Goal: Transaction & Acquisition: Purchase product/service

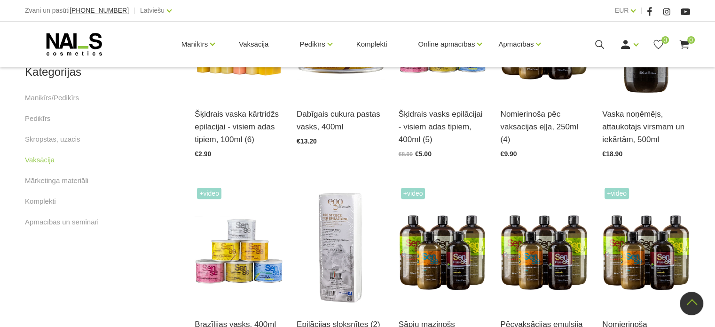
scroll to position [329, 0]
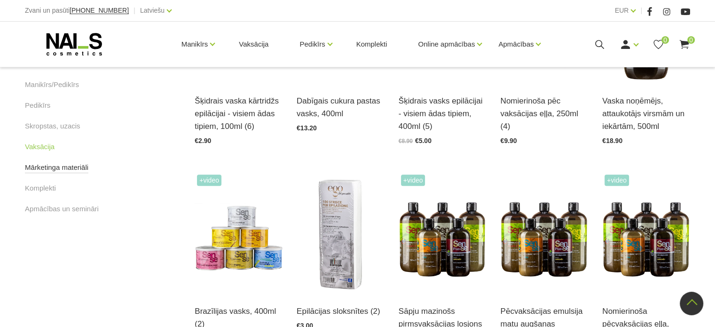
click at [79, 167] on link "Mārketinga materiāli" at bounding box center [56, 167] width 63 height 11
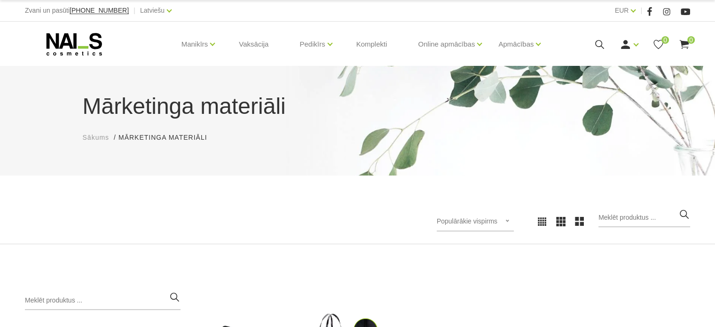
click at [60, 46] on use at bounding box center [74, 44] width 55 height 23
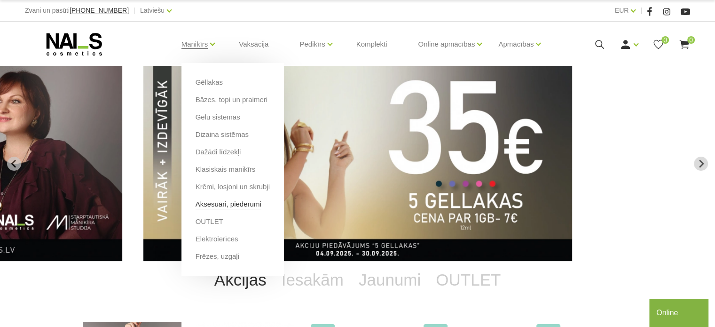
click at [204, 206] on link "Aksesuāri, piederumi" at bounding box center [229, 204] width 66 height 10
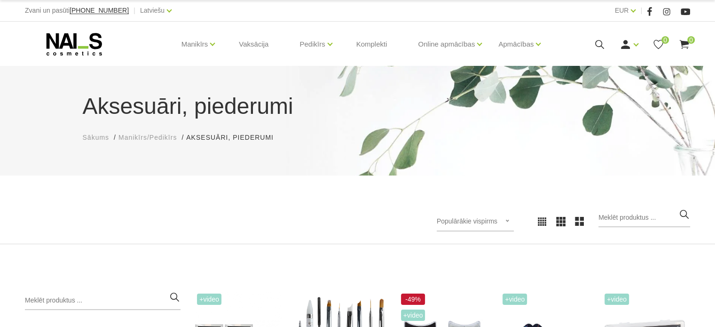
click at [64, 40] on use at bounding box center [74, 44] width 55 height 23
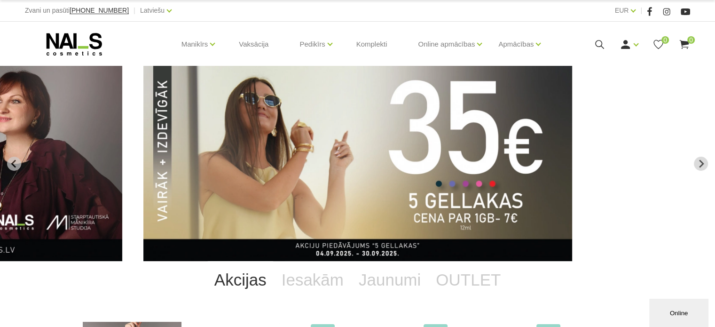
click at [598, 45] on icon at bounding box center [600, 45] width 12 height 12
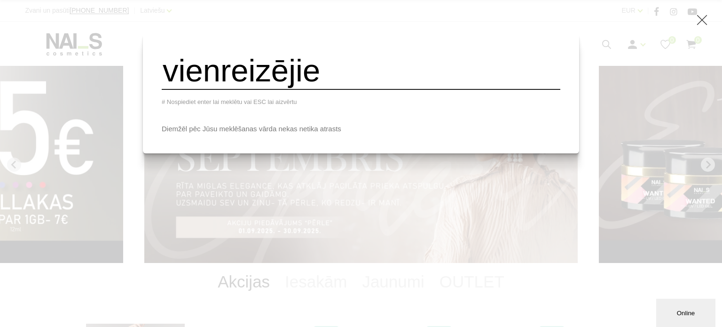
type input "vienreizējie"
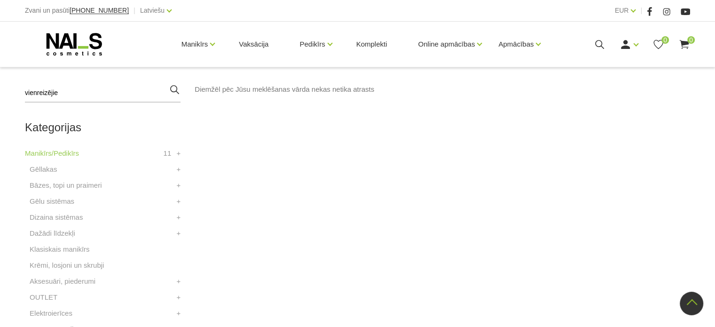
scroll to position [235, 0]
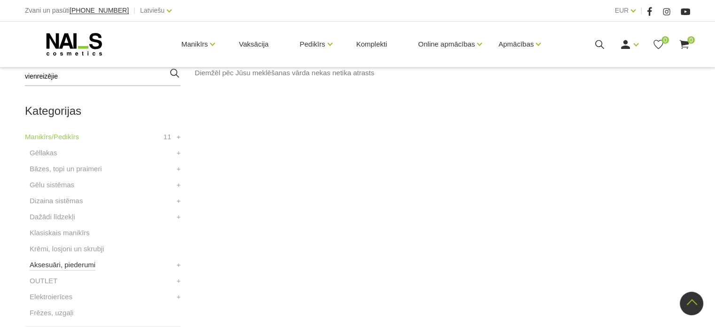
click at [91, 266] on link "Aksesuāri, piederumi" at bounding box center [63, 264] width 66 height 11
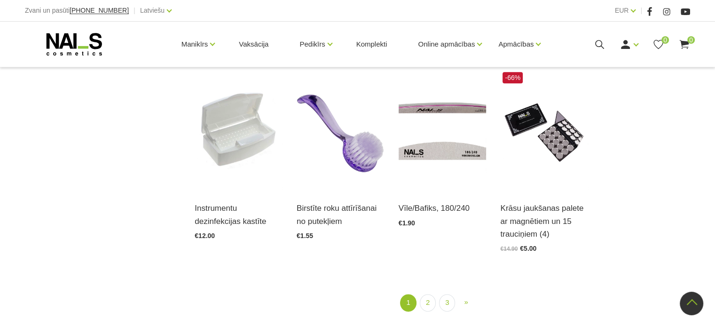
scroll to position [1082, 0]
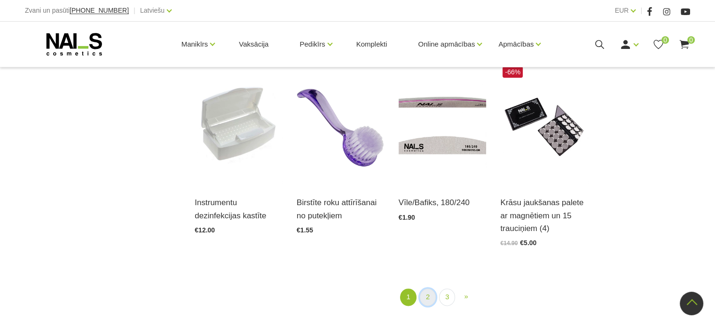
click at [429, 288] on link "2" at bounding box center [428, 296] width 16 height 17
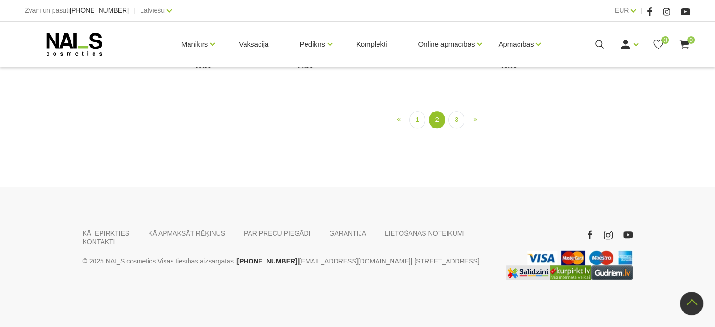
scroll to position [1038, 0]
click at [456, 128] on link "3" at bounding box center [457, 119] width 16 height 17
